Goal: Task Accomplishment & Management: Complete application form

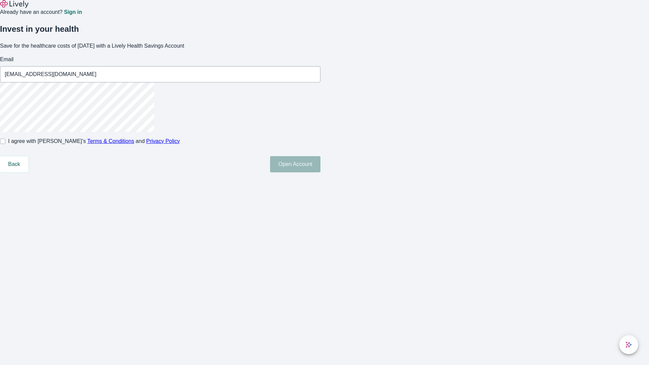
click at [5, 144] on input "I agree with Lively’s Terms & Conditions and Privacy Policy" at bounding box center [2, 141] width 5 height 5
checkbox input "true"
click at [320, 172] on button "Open Account" at bounding box center [295, 164] width 50 height 16
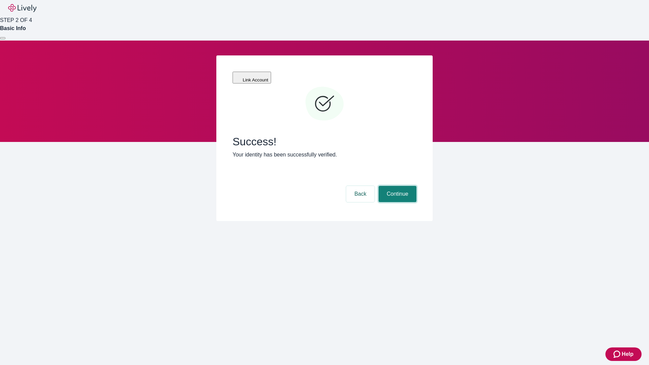
click at [396, 186] on button "Continue" at bounding box center [397, 194] width 38 height 16
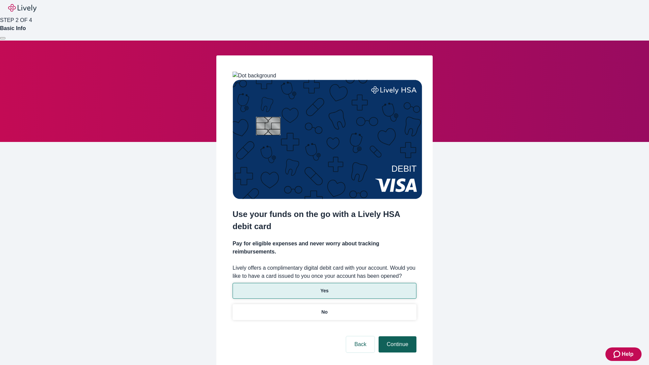
click at [324, 287] on p "Yes" at bounding box center [324, 290] width 8 height 7
click at [396, 336] on button "Continue" at bounding box center [397, 344] width 38 height 16
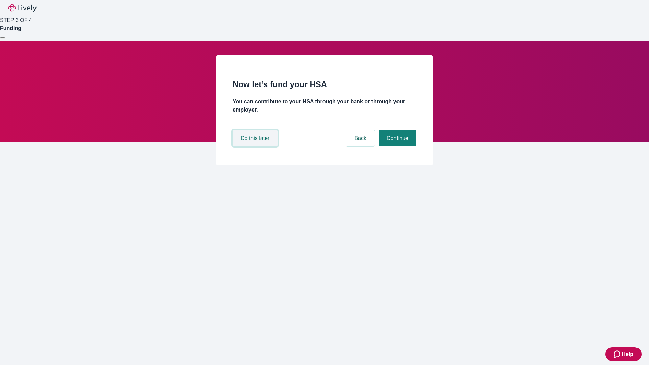
click at [256, 146] on button "Do this later" at bounding box center [254, 138] width 45 height 16
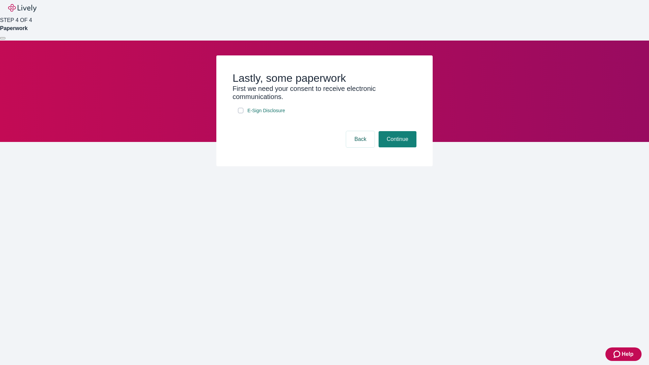
click at [241, 113] on input "E-Sign Disclosure" at bounding box center [240, 110] width 5 height 5
checkbox input "true"
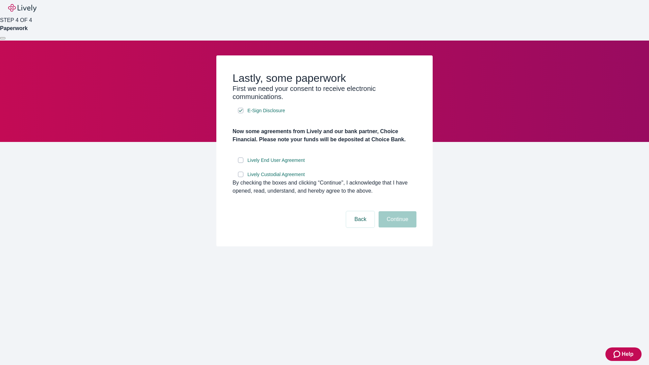
click at [241, 163] on input "Lively End User Agreement" at bounding box center [240, 159] width 5 height 5
checkbox input "true"
click at [241, 177] on input "Lively Custodial Agreement" at bounding box center [240, 174] width 5 height 5
checkbox input "true"
click at [396, 227] on button "Continue" at bounding box center [397, 219] width 38 height 16
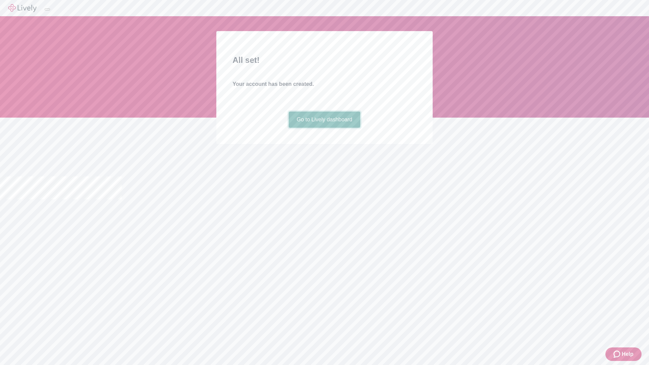
click at [324, 128] on link "Go to Lively dashboard" at bounding box center [325, 119] width 72 height 16
